Goal: Task Accomplishment & Management: Manage account settings

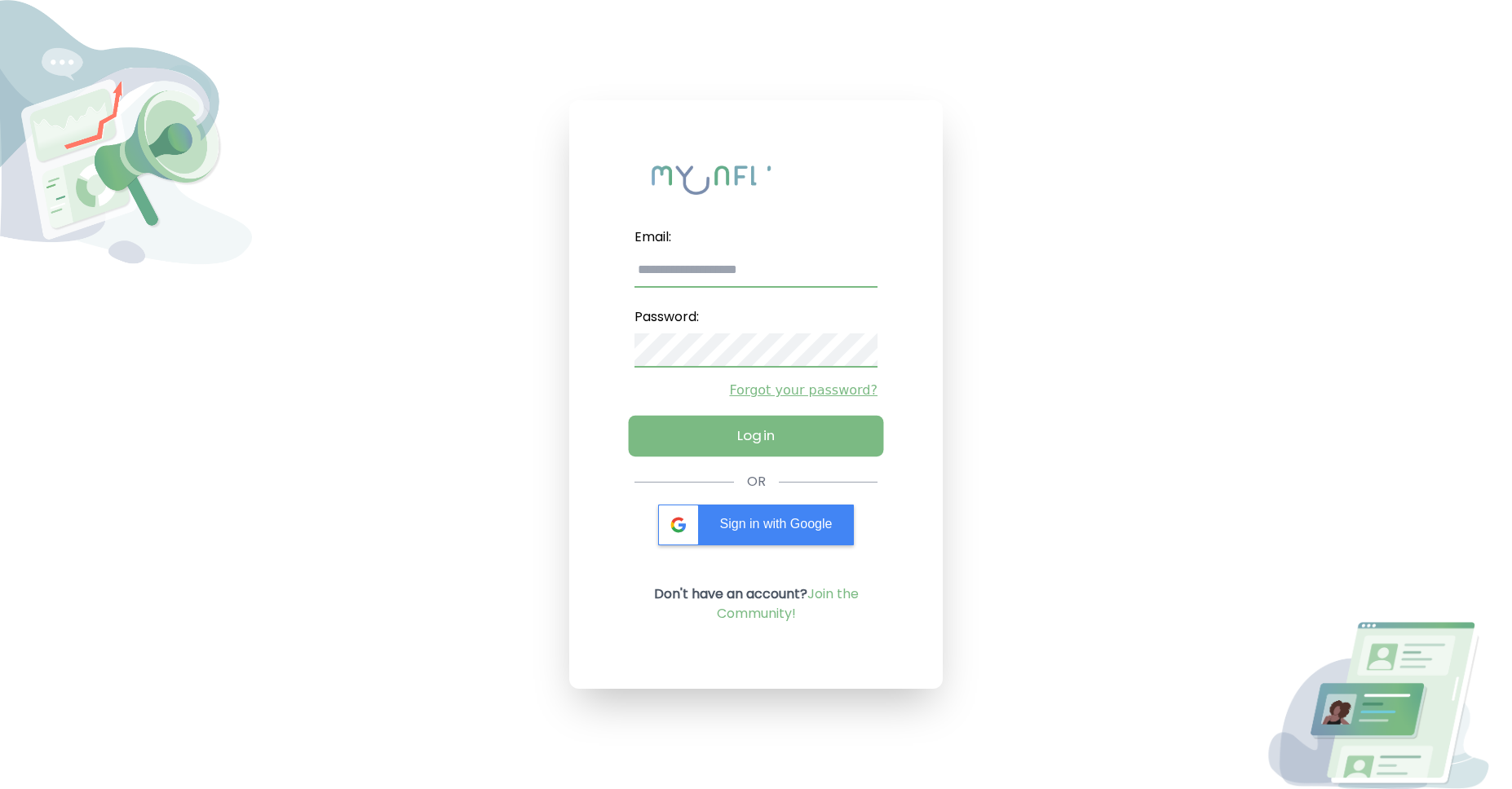
type input "**********"
click at [819, 430] on button "Log in" at bounding box center [756, 436] width 256 height 41
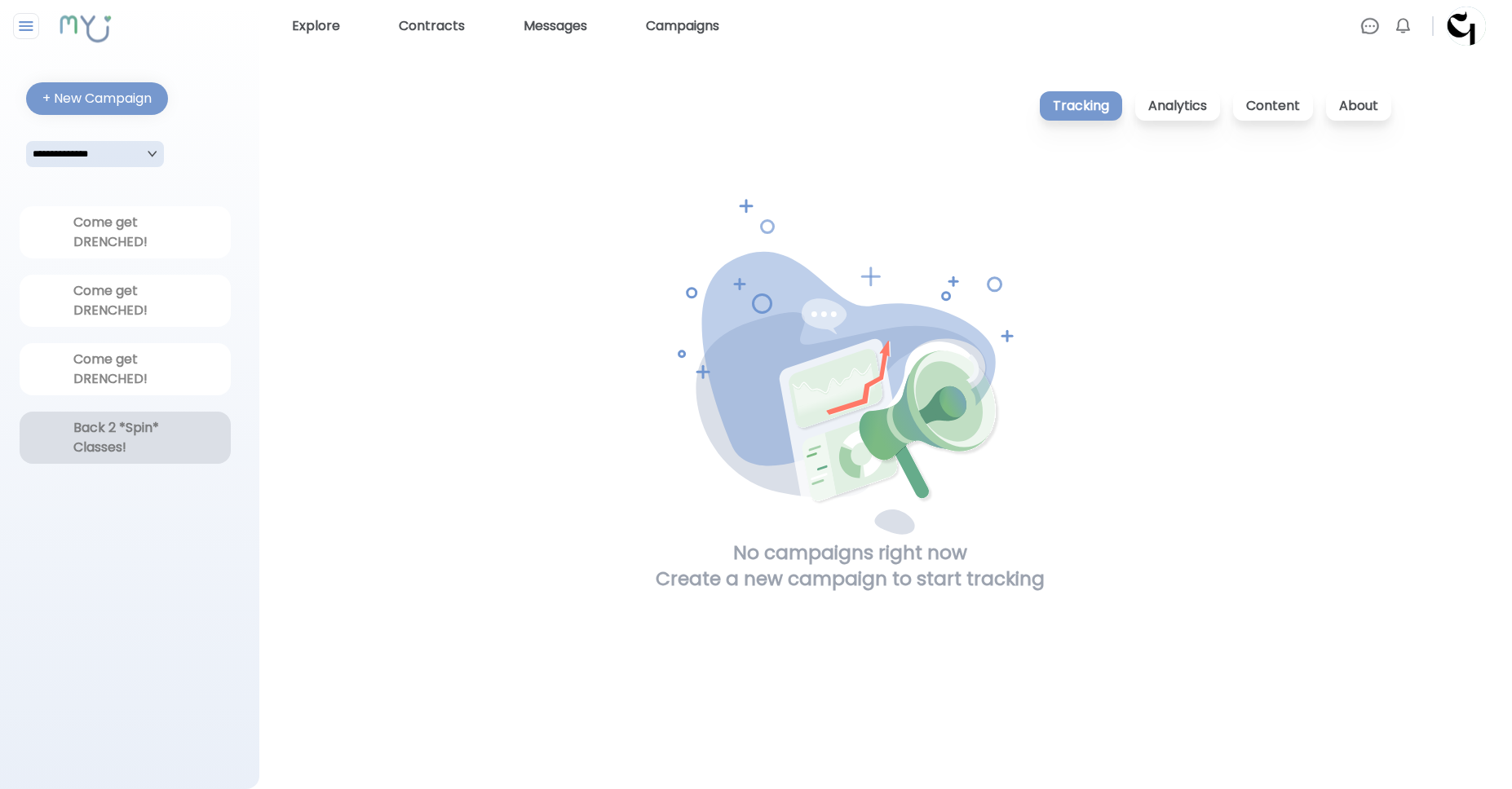
click at [186, 448] on div "Back 2 *Spin* Classes!" at bounding box center [125, 437] width 211 height 53
